Goal: Task Accomplishment & Management: Use online tool/utility

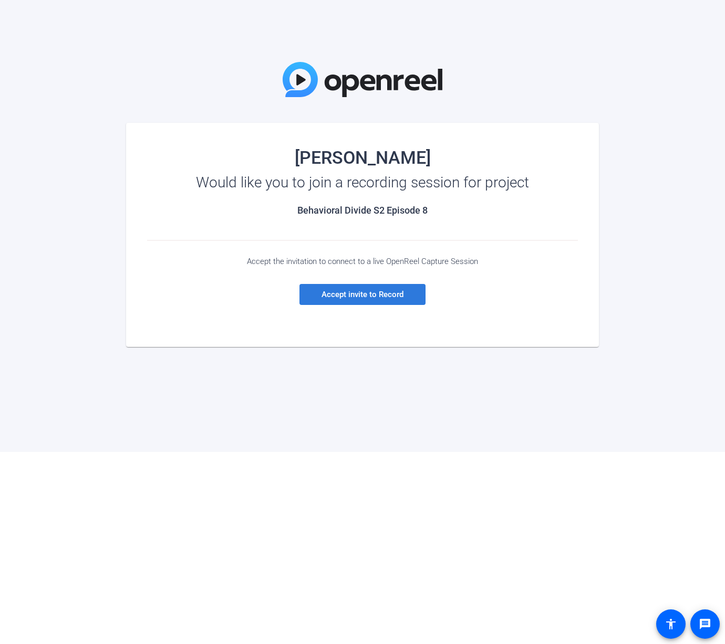
click at [348, 296] on span "Accept invite to Record" at bounding box center [362, 294] width 82 height 9
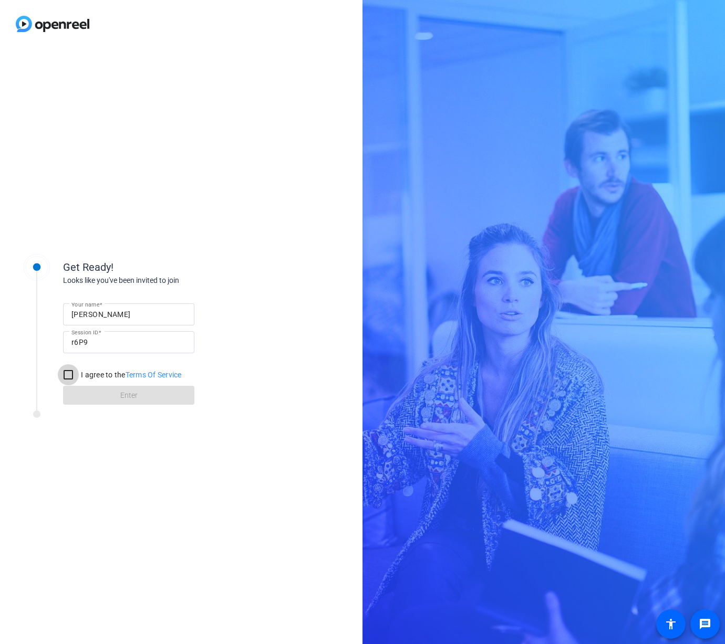
click at [68, 375] on input "I agree to the Terms Of Service" at bounding box center [68, 374] width 21 height 21
checkbox input "true"
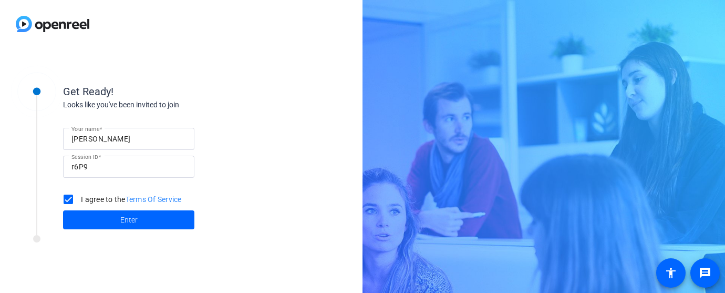
click at [291, 196] on div "Get Ready! Looks like you've been invited to join Your name [PERSON_NAME] Sessi…" at bounding box center [181, 170] width 362 height 245
click at [124, 222] on span "Enter" at bounding box center [128, 219] width 17 height 11
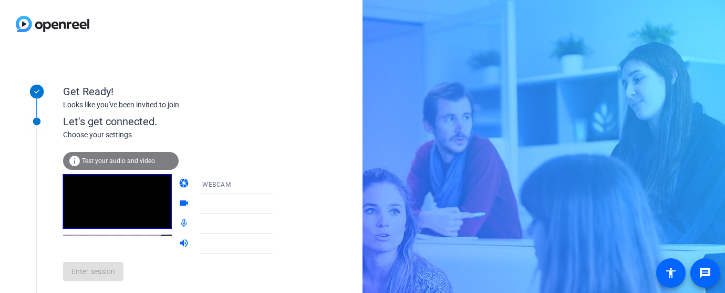
click at [322, 244] on div "Get Ready! Looks like you've been invited to join Let's get connected. Choose y…" at bounding box center [181, 170] width 362 height 245
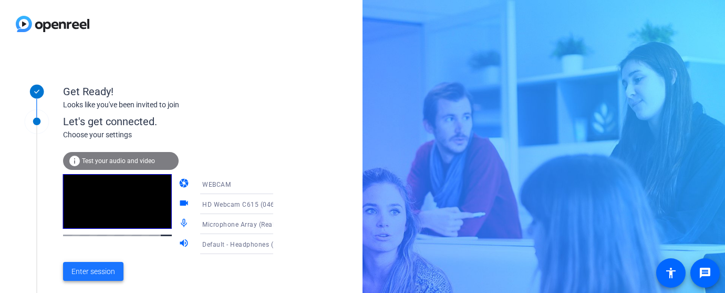
click at [100, 272] on span "Enter session" at bounding box center [93, 271] width 44 height 11
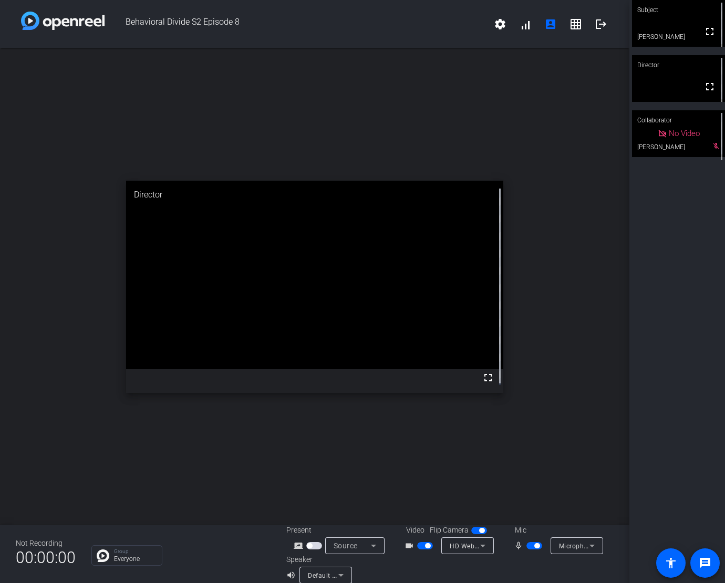
click at [590, 338] on div "open_in_new Director fullscreen" at bounding box center [314, 286] width 629 height 477
click at [703, 34] on mat-icon "fullscreen" at bounding box center [709, 31] width 13 height 13
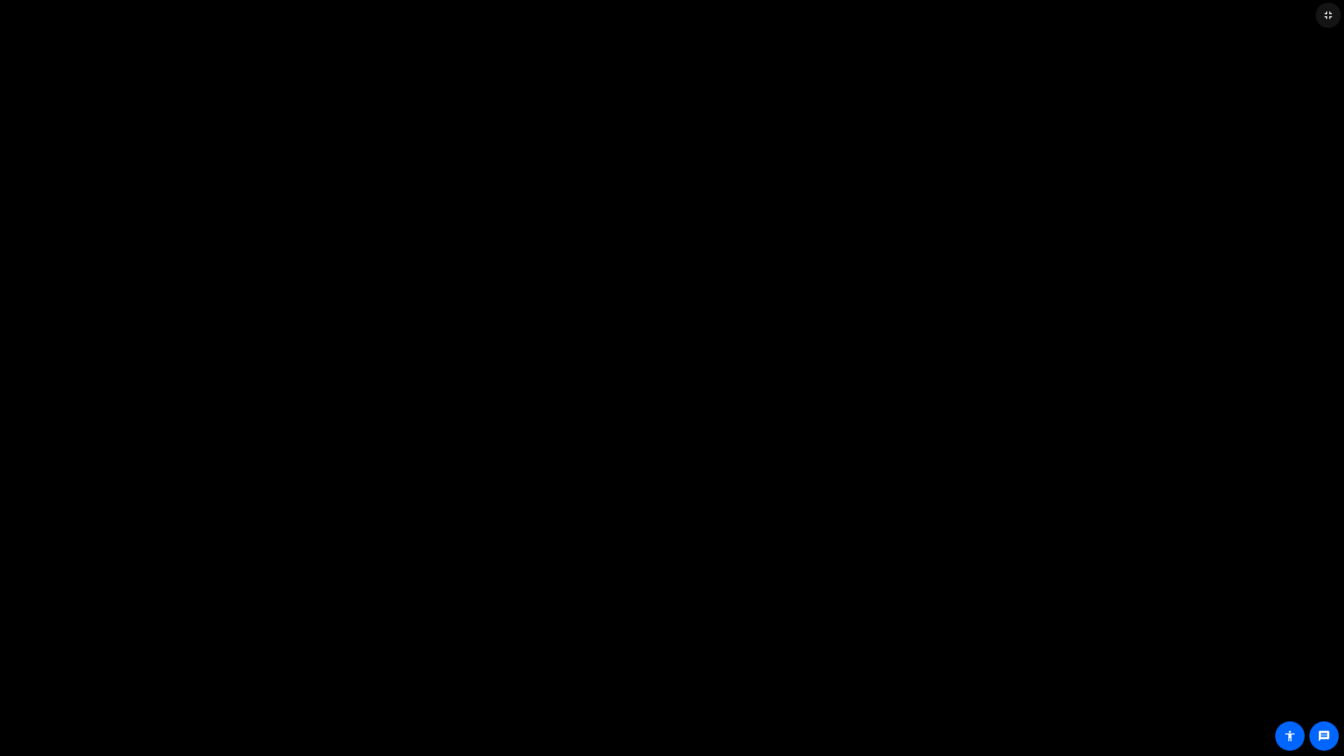
click at [724, 14] on mat-icon "fullscreen_exit" at bounding box center [1328, 15] width 13 height 13
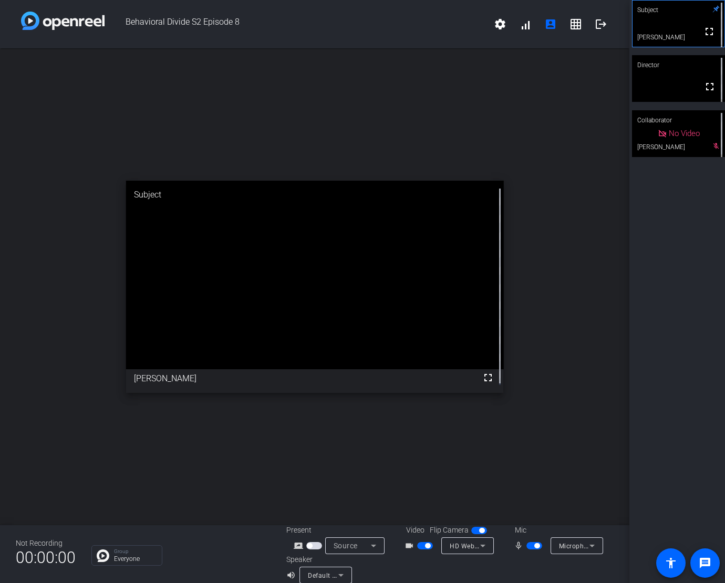
click at [420, 110] on div "open_in_new Subject fullscreen [PERSON_NAME]" at bounding box center [314, 286] width 629 height 477
click at [478, 548] on icon at bounding box center [482, 545] width 13 height 13
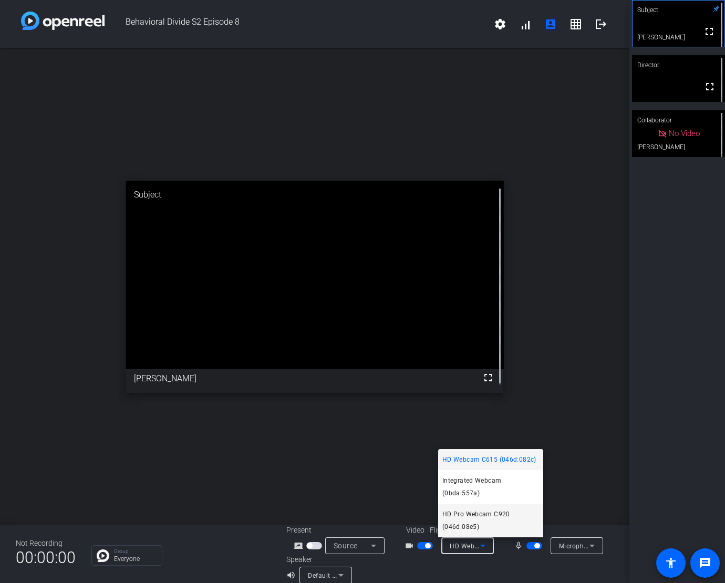
click at [486, 518] on span "HD Pro Webcam C920 (046d:08e5)" at bounding box center [490, 520] width 97 height 25
